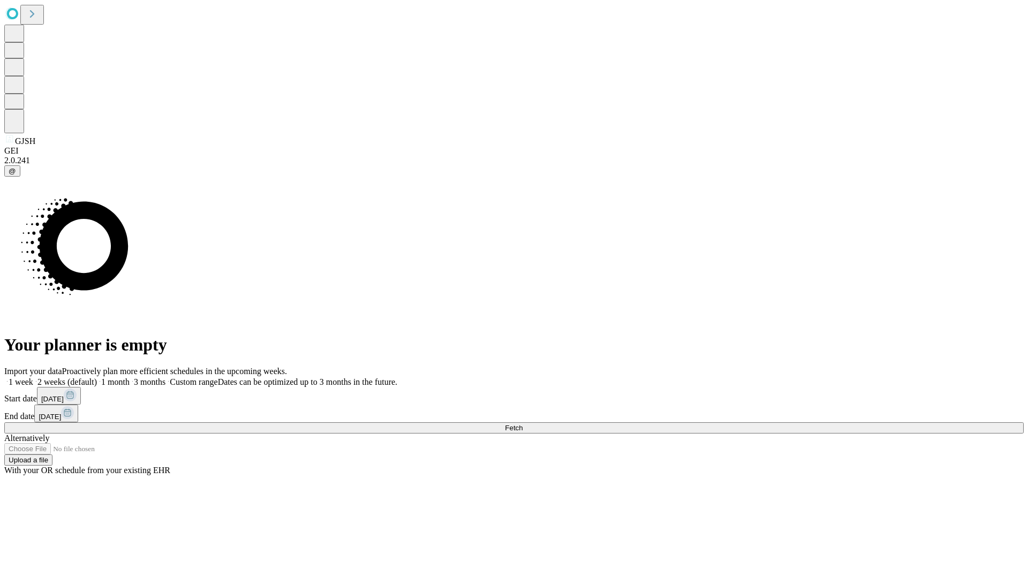
click at [523, 424] on span "Fetch" at bounding box center [514, 428] width 18 height 8
